Goal: Task Accomplishment & Management: Complete application form

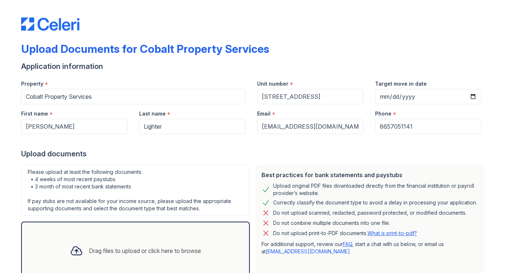
select select "bank_statement"
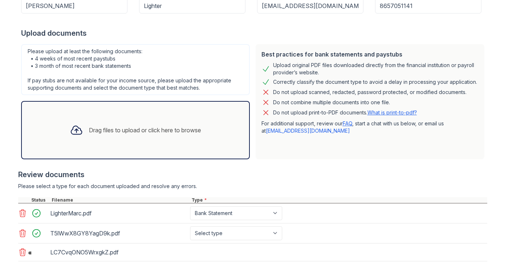
scroll to position [158, 0]
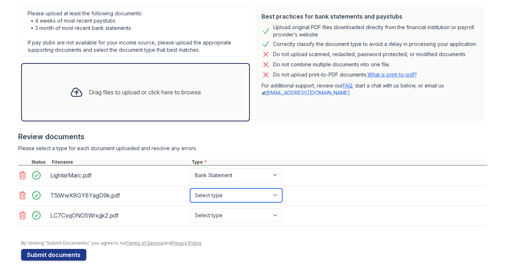
click at [246, 191] on select "Select type Paystub Bank Statement Offer Letter Tax Documents Benefit Award Let…" at bounding box center [236, 195] width 92 height 14
select select "bank_statement"
click at [190, 188] on select "Select type Paystub Bank Statement Offer Letter Tax Documents Benefit Award Let…" at bounding box center [236, 195] width 92 height 14
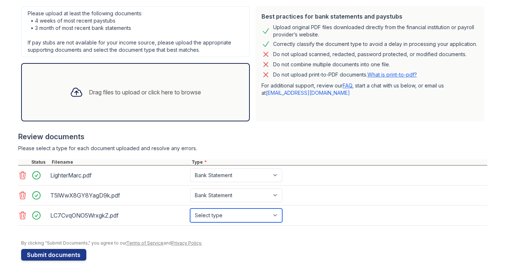
click at [229, 219] on select "Select type Paystub Bank Statement Offer Letter Tax Documents Benefit Award Let…" at bounding box center [236, 215] width 92 height 14
select select "bank_statement"
click at [190, 208] on select "Select type Paystub Bank Statement Offer Letter Tax Documents Benefit Award Let…" at bounding box center [236, 215] width 92 height 14
click at [109, 216] on div "LC7CvqONO5WrxgkZ.pdf" at bounding box center [118, 215] width 137 height 12
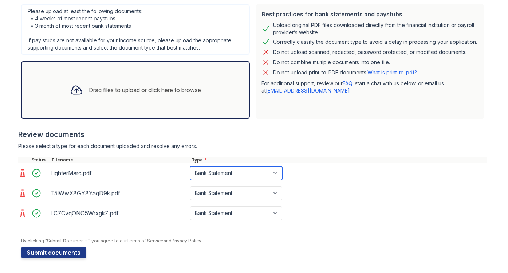
click at [249, 172] on select "Select type Paystub Bank Statement Offer Letter Tax Documents Benefit Award Let…" at bounding box center [236, 173] width 92 height 14
click at [190, 166] on select "Select type Paystub Bank Statement Offer Letter Tax Documents Benefit Award Let…" at bounding box center [236, 173] width 92 height 14
click at [246, 157] on div "Type *" at bounding box center [338, 160] width 297 height 6
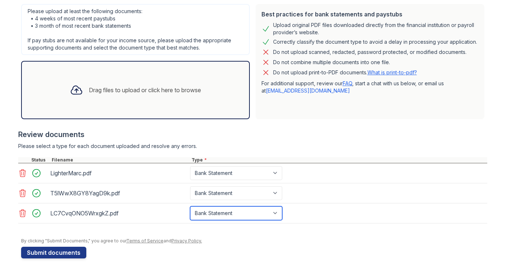
click at [260, 209] on select "Select type Paystub Bank Statement Offer Letter Tax Documents Benefit Award Let…" at bounding box center [236, 213] width 92 height 14
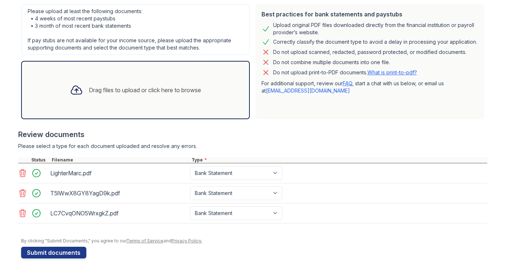
click at [135, 98] on div "Drag files to upload or click here to browse" at bounding box center [135, 90] width 143 height 25
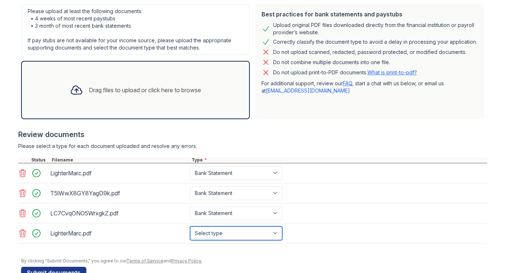
click at [252, 236] on select "Select type Paystub Bank Statement Offer Letter Tax Documents Benefit Award Let…" at bounding box center [236, 233] width 92 height 14
select select "tax_documents"
click at [190, 226] on select "Select type Paystub Bank Statement Offer Letter Tax Documents Benefit Award Let…" at bounding box center [236, 233] width 92 height 14
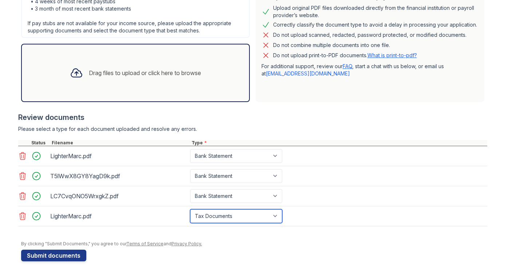
scroll to position [181, 0]
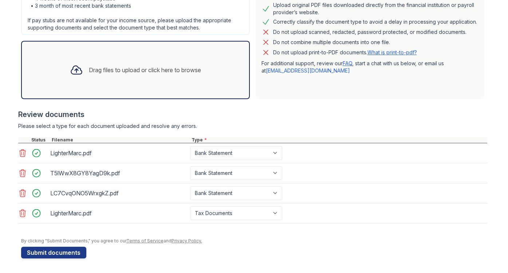
click at [25, 214] on icon at bounding box center [22, 212] width 6 height 7
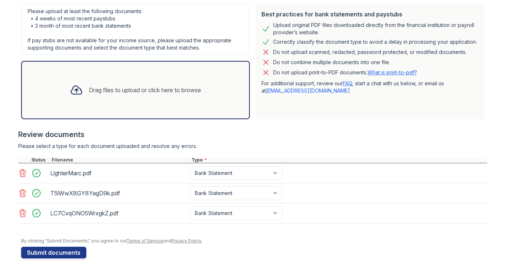
click at [131, 88] on div "Drag files to upload or click here to browse" at bounding box center [145, 90] width 112 height 9
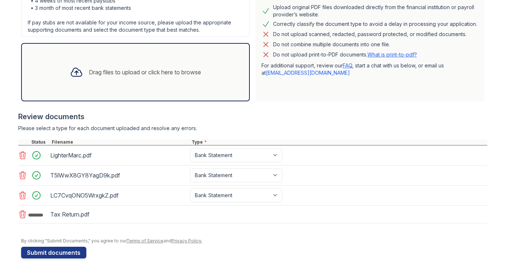
scroll to position [181, 0]
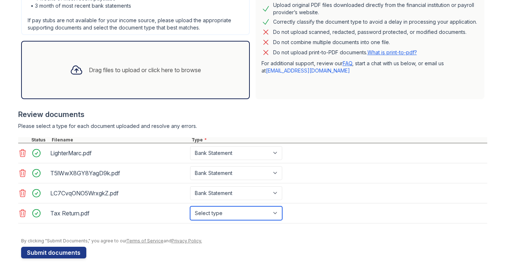
click at [228, 215] on select "Select type Paystub Bank Statement Offer Letter Tax Documents Benefit Award Let…" at bounding box center [236, 213] width 92 height 14
select select "tax_documents"
click at [190, 206] on select "Select type Paystub Bank Statement Offer Letter Tax Documents Benefit Award Let…" at bounding box center [236, 213] width 92 height 14
click at [244, 210] on select "Select type Paystub Bank Statement Offer Letter Tax Documents Benefit Award Let…" at bounding box center [236, 213] width 92 height 14
click at [190, 206] on select "Select type Paystub Bank Statement Offer Letter Tax Documents Benefit Award Let…" at bounding box center [236, 213] width 92 height 14
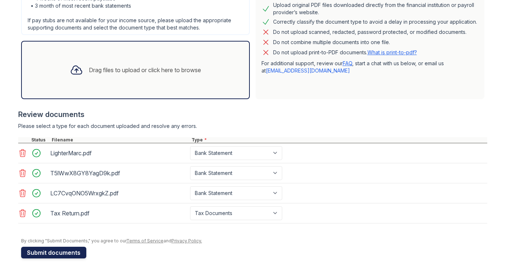
click at [67, 253] on button "Submit documents" at bounding box center [53, 252] width 65 height 12
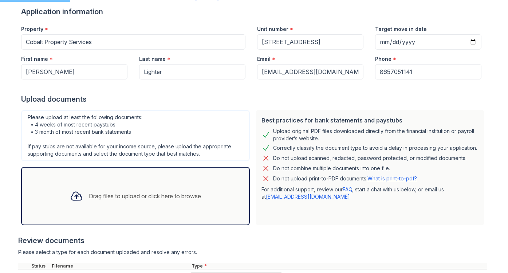
scroll to position [53, 0]
